Goal: Navigation & Orientation: Understand site structure

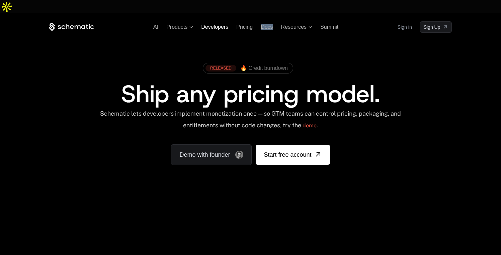
click at [209, 24] on span "Developers" at bounding box center [214, 27] width 27 height 6
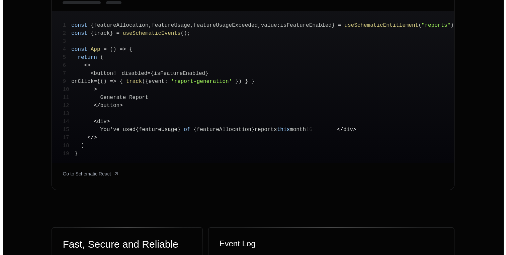
scroll to position [365, 0]
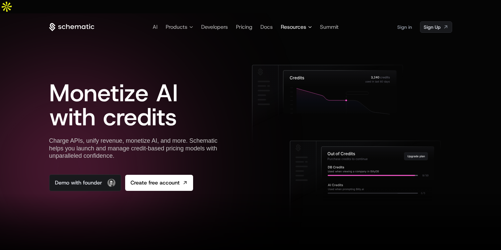
click at [306, 23] on span "Resources" at bounding box center [296, 27] width 31 height 8
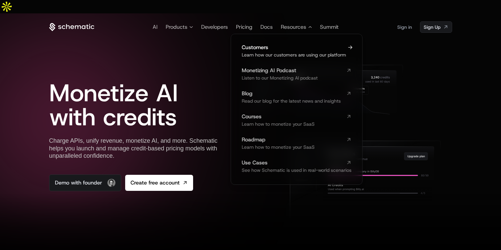
click at [260, 45] on span "Customers" at bounding box center [292, 47] width 102 height 5
